Goal: Check status: Check status

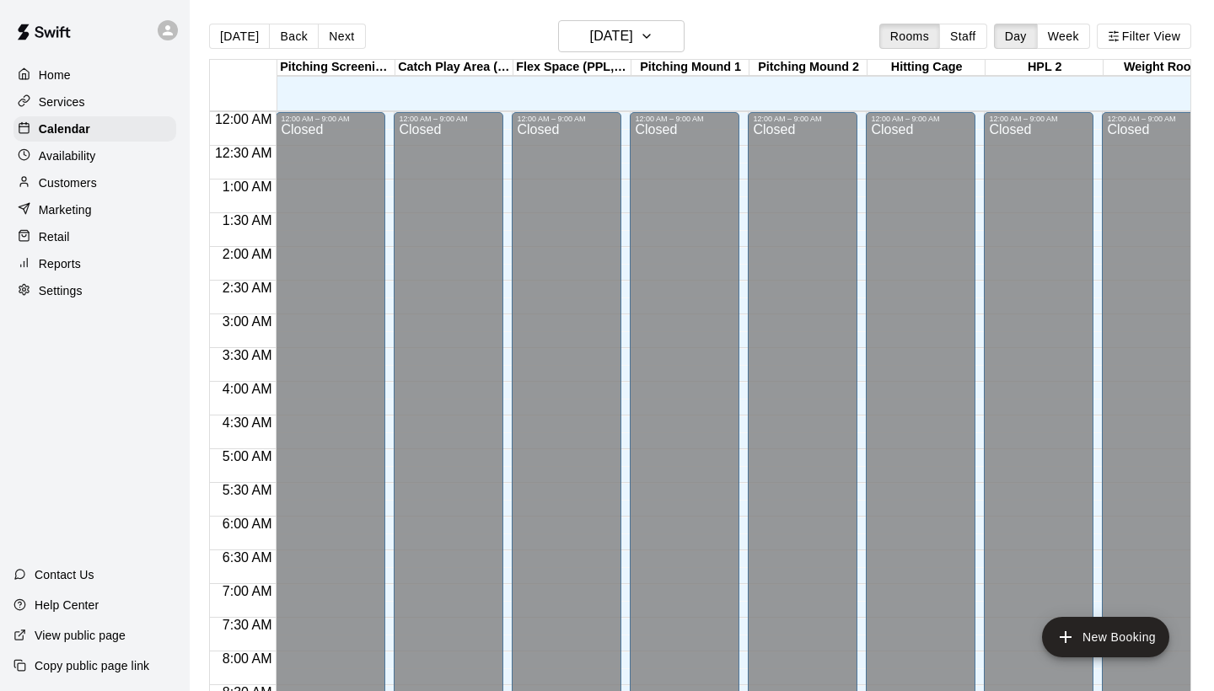
scroll to position [971, 0]
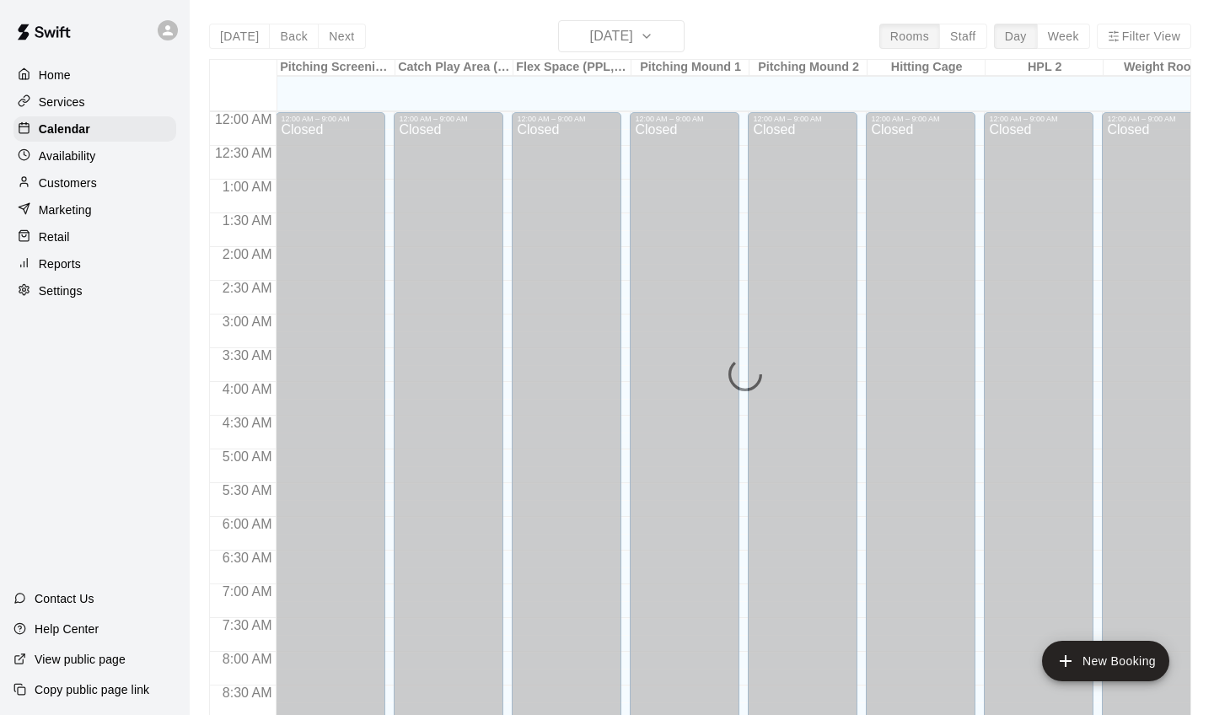
scroll to position [947, 0]
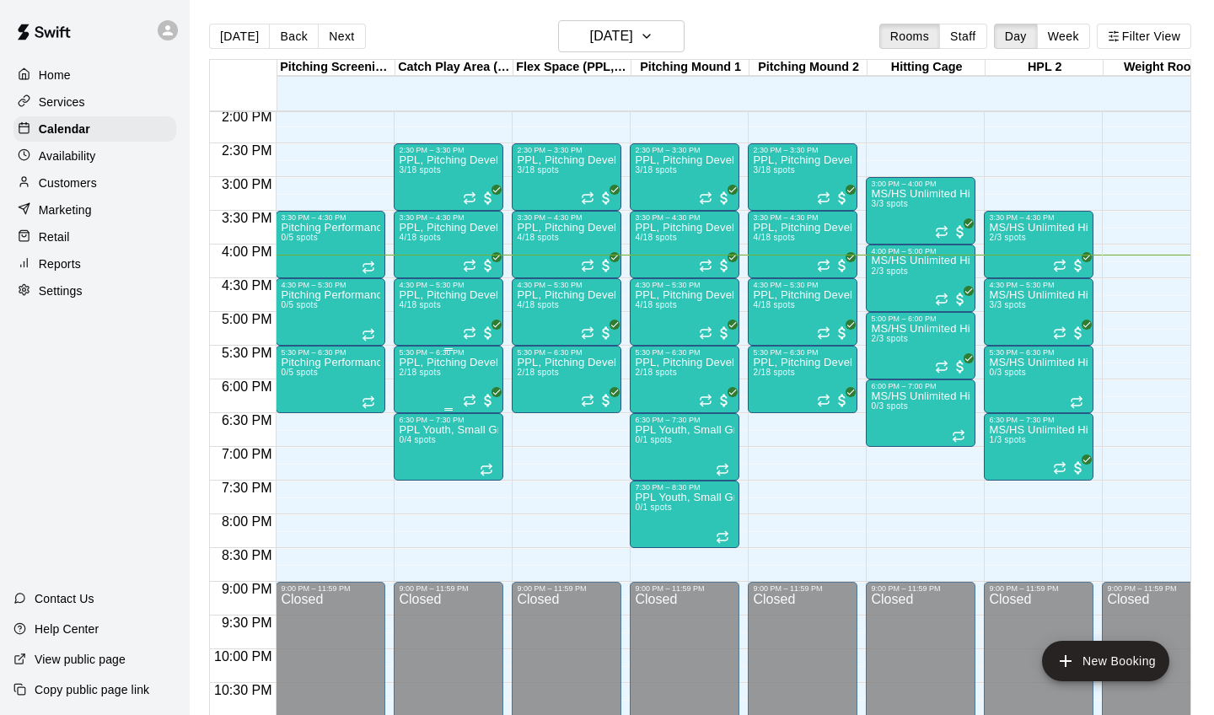
click at [434, 367] on div "PPL, Pitching Development Session 2/18 spots" at bounding box center [449, 714] width 100 height 715
click at [418, 402] on button "edit" at bounding box center [417, 415] width 34 height 33
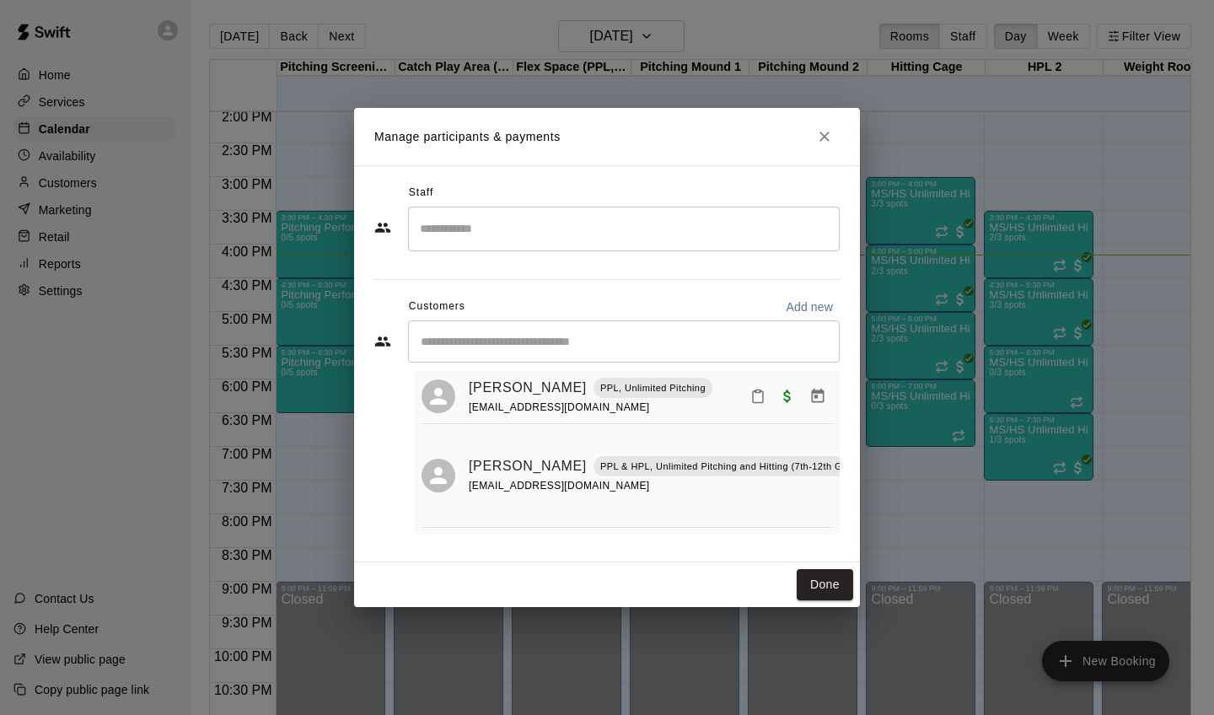
scroll to position [35, 0]
click at [827, 136] on icon "Close" at bounding box center [825, 137] width 10 height 10
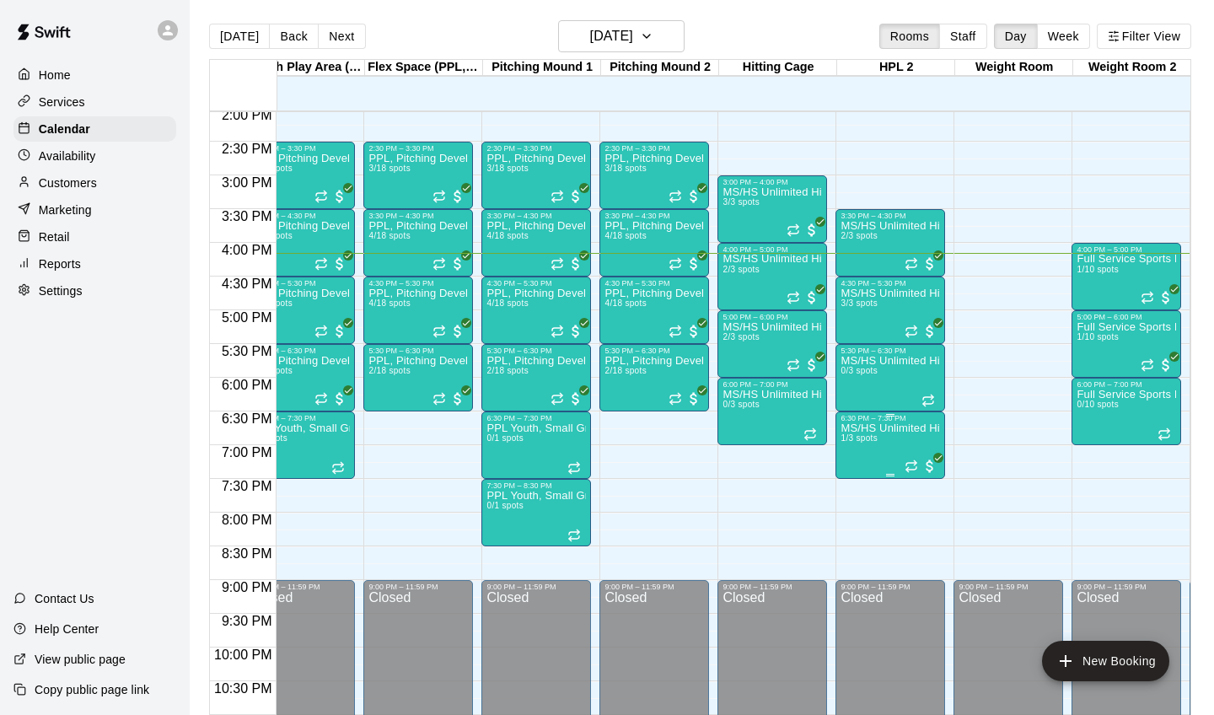
scroll to position [950, 148]
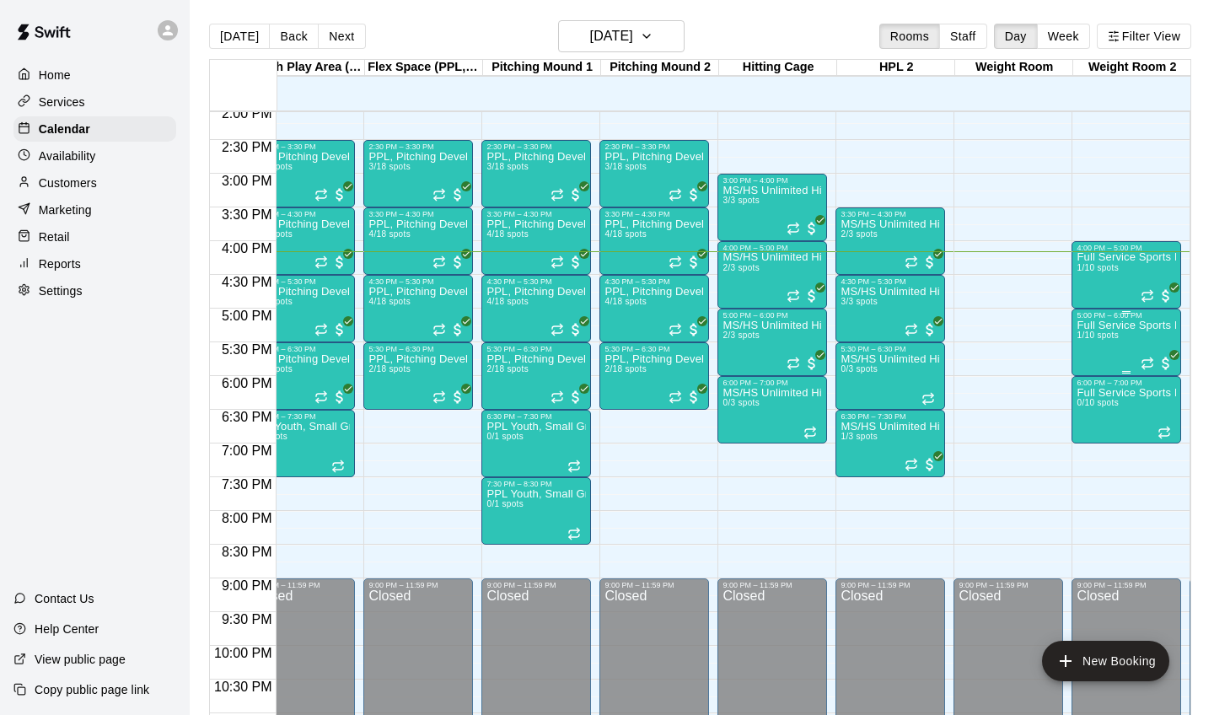
click at [1119, 348] on div "Full Service Sports Performance 1/10 spots" at bounding box center [1127, 677] width 100 height 715
click at [1088, 379] on img "edit" at bounding box center [1094, 377] width 19 height 19
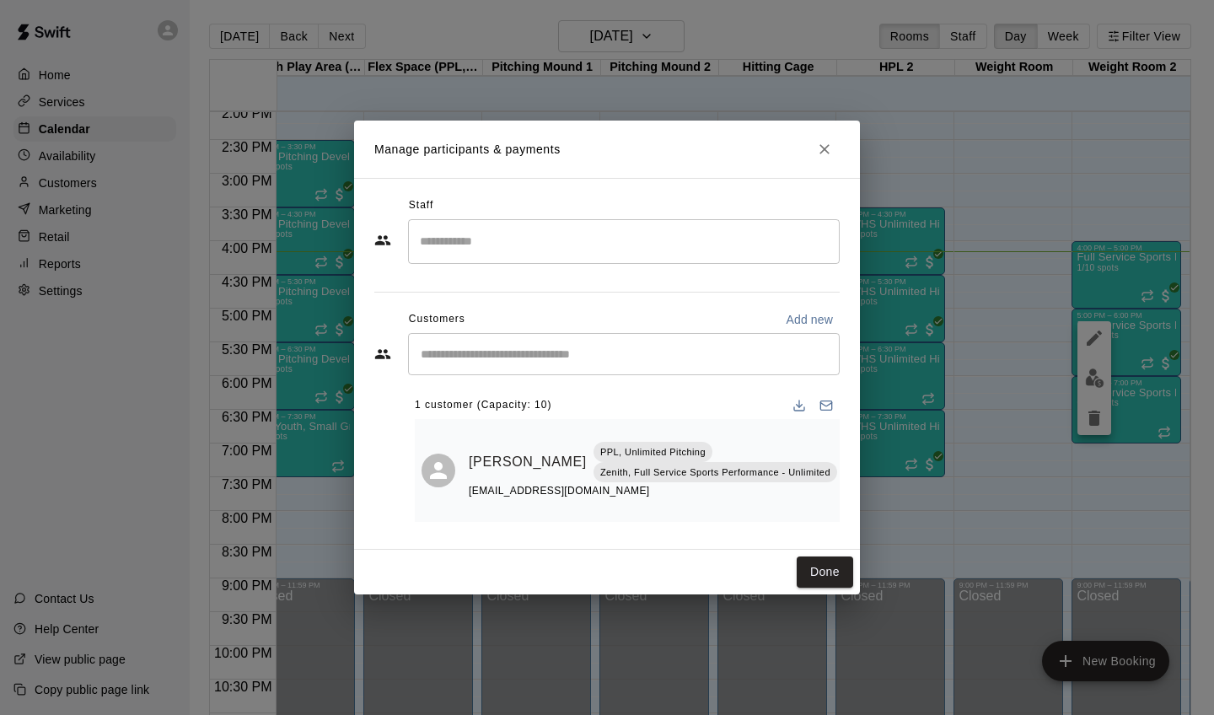
click at [825, 154] on icon "Close" at bounding box center [825, 149] width 10 height 10
